Goal: Navigation & Orientation: Find specific page/section

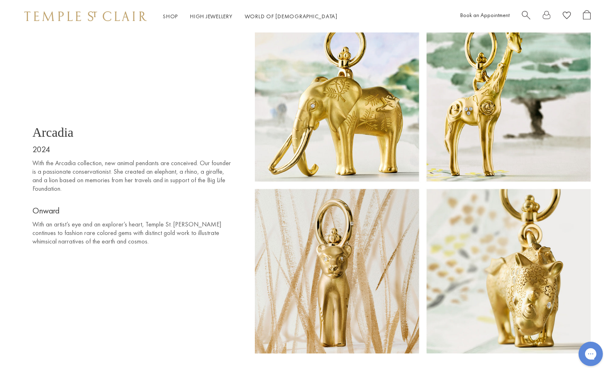
scroll to position [5017, 0]
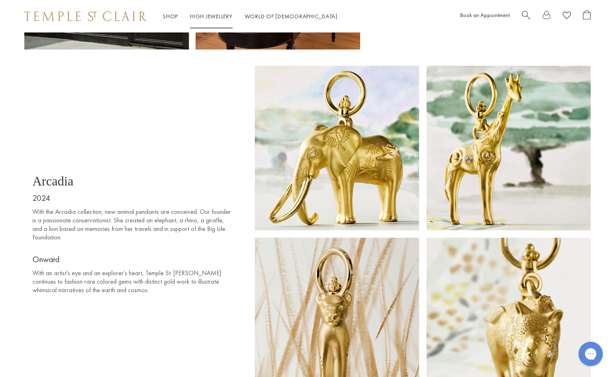
click at [210, 15] on link "High Jewellery High Jewellery" at bounding box center [211, 16] width 43 height 7
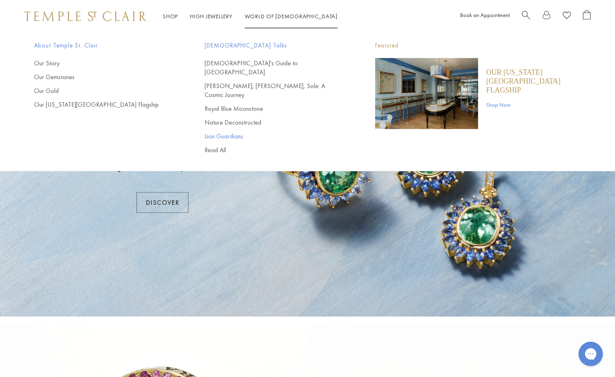
click at [218, 132] on link "Lion Guardians" at bounding box center [274, 136] width 138 height 9
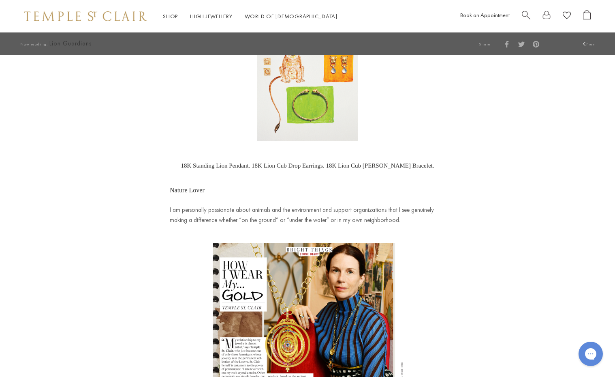
scroll to position [526, 0]
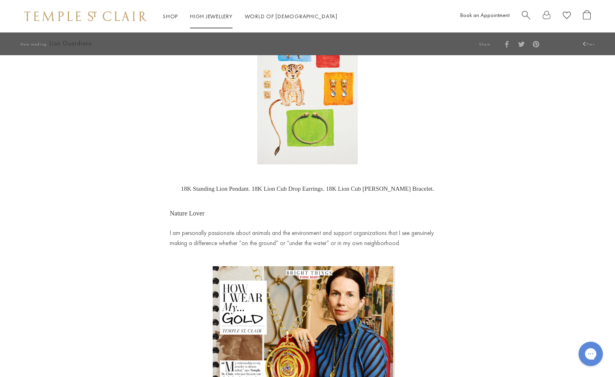
click at [225, 15] on link "High Jewellery High Jewellery" at bounding box center [211, 16] width 43 height 7
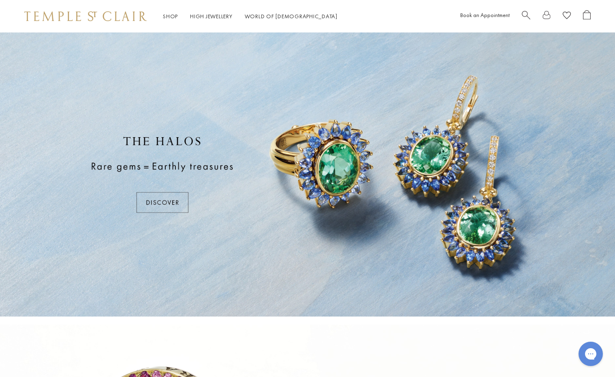
click at [167, 207] on div at bounding box center [307, 174] width 615 height 284
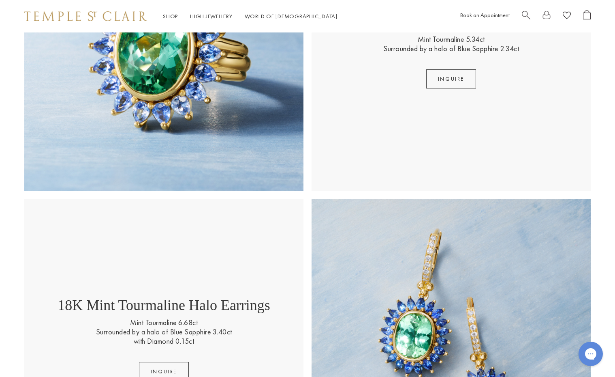
scroll to position [278, 0]
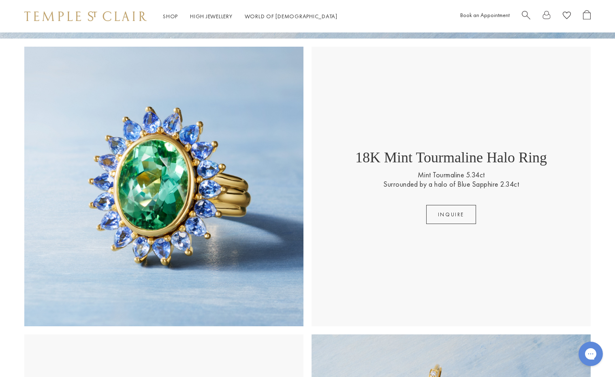
click at [211, 216] on img at bounding box center [163, 186] width 279 height 279
